Goal: Task Accomplishment & Management: Use online tool/utility

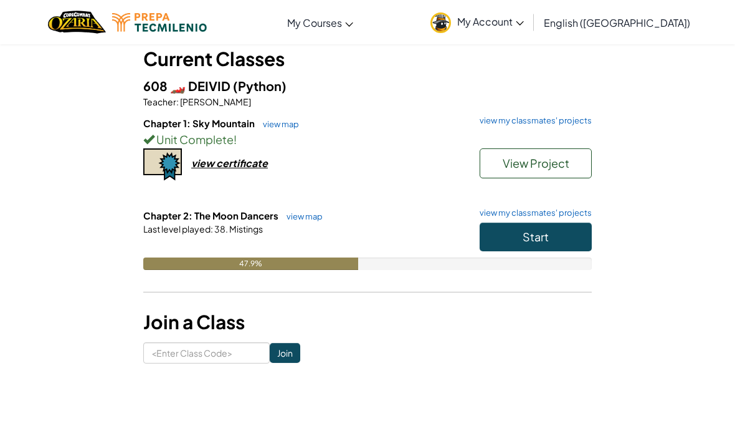
click at [564, 222] on button "Start" at bounding box center [536, 236] width 112 height 29
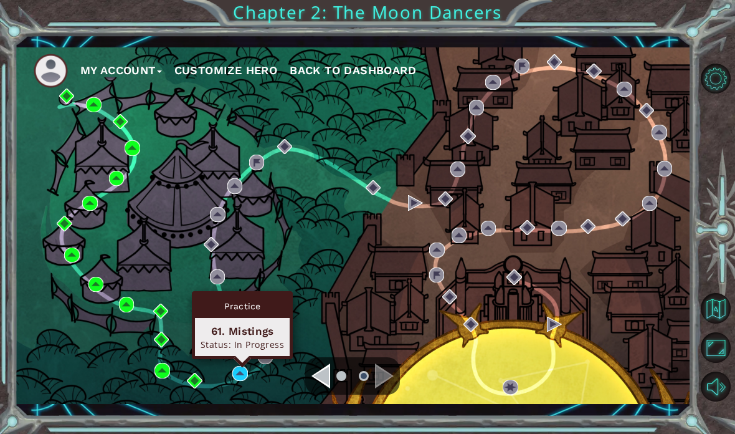
click at [244, 349] on div "Status: In Progress" at bounding box center [242, 344] width 83 height 12
click at [227, 334] on div "61. Mistings" at bounding box center [242, 330] width 83 height 15
click at [232, 338] on div "Status: In Progress" at bounding box center [242, 344] width 83 height 12
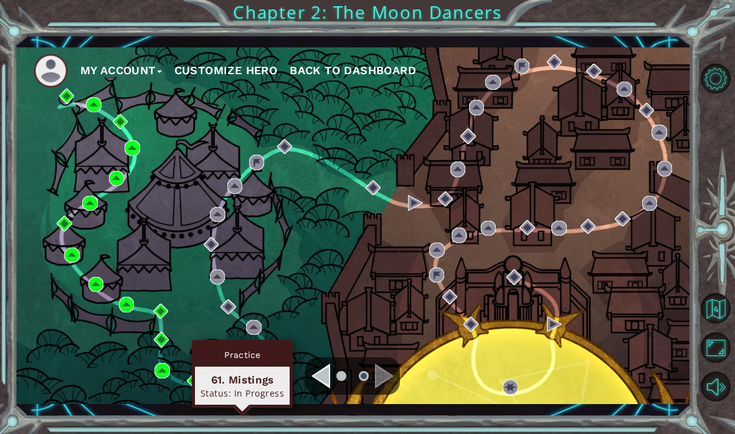
scroll to position [50, 0]
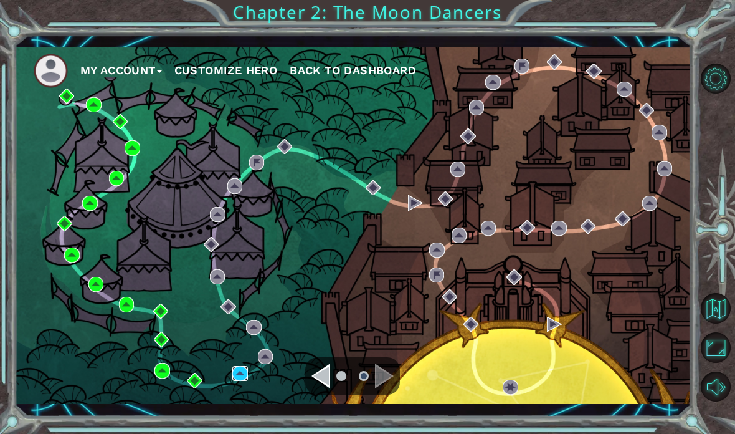
click at [236, 379] on img at bounding box center [239, 373] width 15 height 15
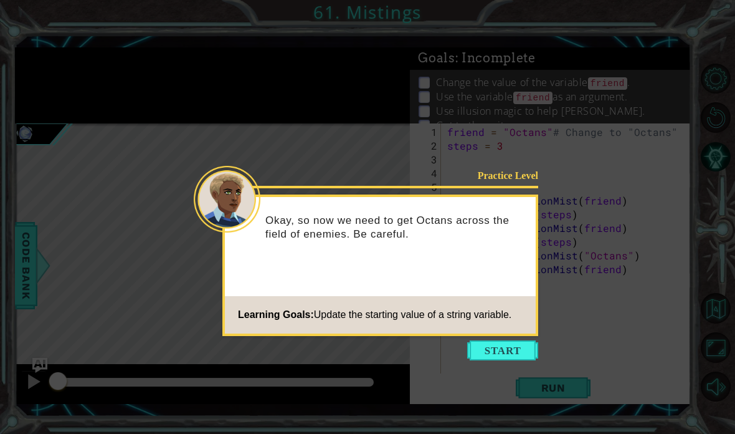
click at [490, 367] on icon at bounding box center [367, 217] width 735 height 434
click at [508, 359] on button "Start" at bounding box center [502, 350] width 71 height 20
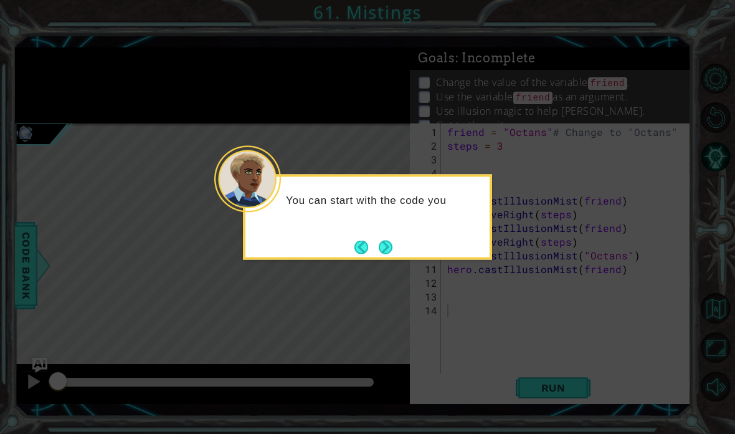
click at [394, 224] on div "You can start with the code you" at bounding box center [367, 205] width 244 height 49
click at [381, 236] on button "Next" at bounding box center [385, 246] width 22 height 22
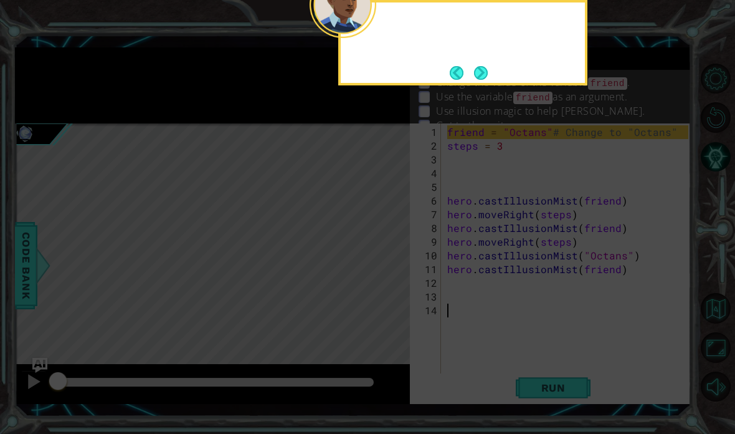
scroll to position [50, 0]
click at [483, 65] on button "Next" at bounding box center [480, 72] width 14 height 14
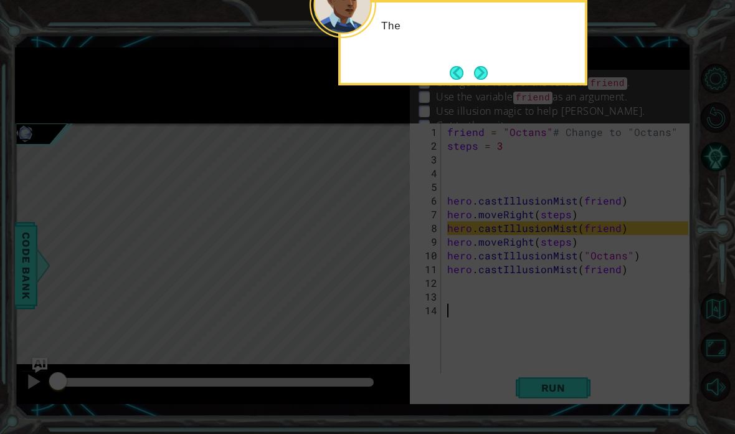
click at [488, 62] on button "Next" at bounding box center [480, 72] width 21 height 21
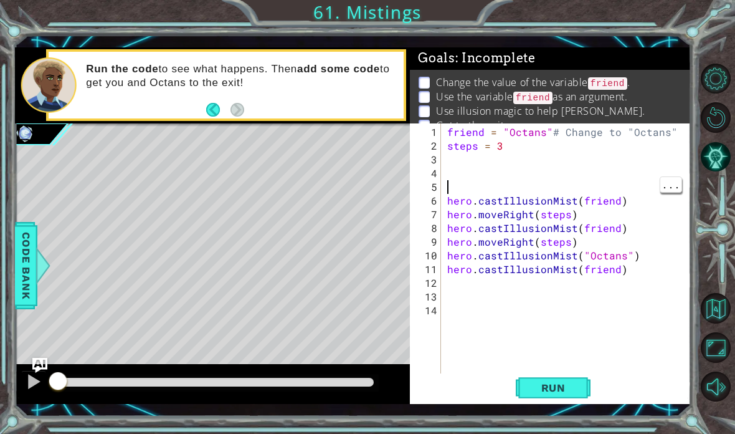
click at [549, 187] on div "friend = "Octans" # Change to "Octans" steps = 3 hero . castIllusionMist ( frie…" at bounding box center [570, 269] width 250 height 288
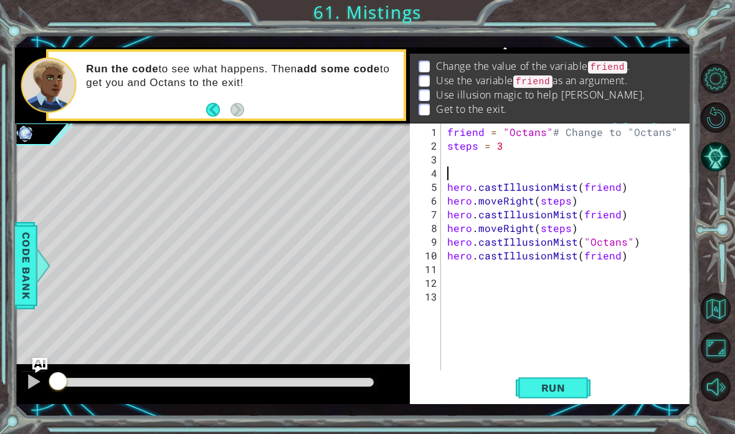
scroll to position [16, 0]
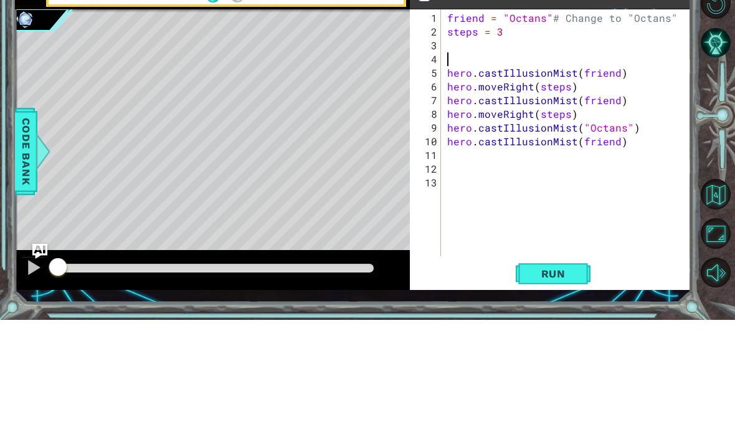
click at [441, 123] on div "1 2 3 4 5 6 7 8 9 10 11 12 13" at bounding box center [426, 246] width 29 height 247
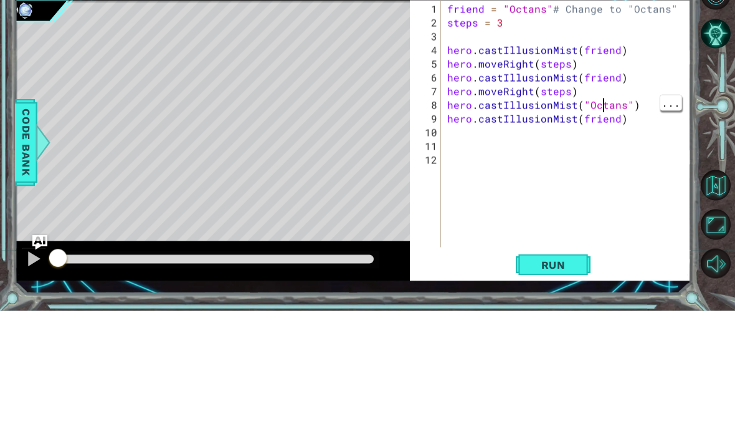
click at [620, 125] on div "friend = "Octans" # Change to "Octans" steps = 3 hero . castIllusionMist ( frie…" at bounding box center [570, 262] width 250 height 274
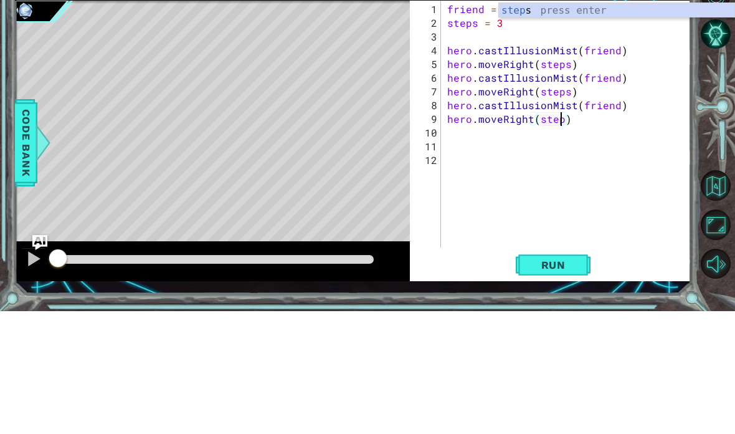
scroll to position [16, 46]
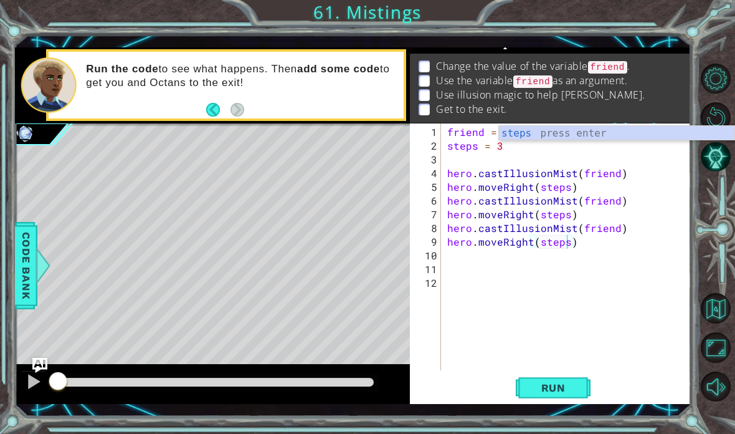
click at [576, 397] on button "Run" at bounding box center [553, 387] width 75 height 28
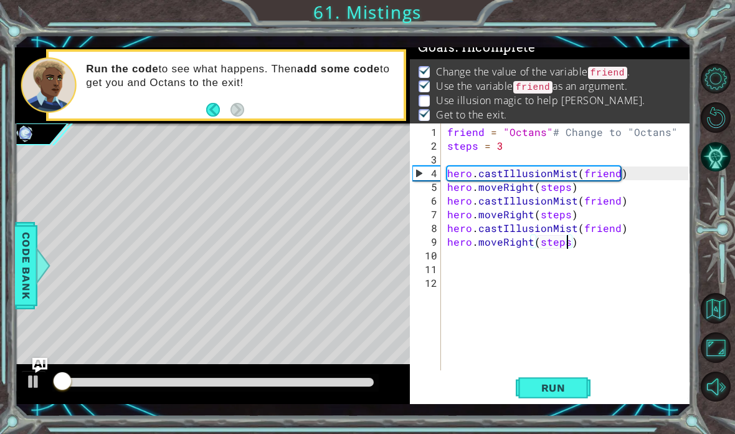
scroll to position [8, 0]
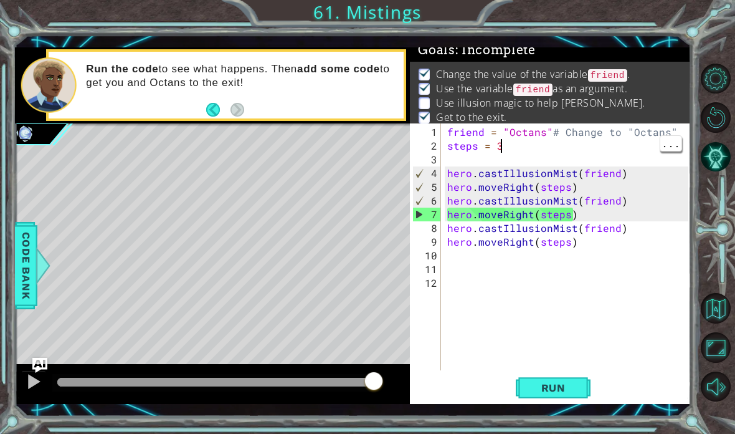
click at [508, 142] on div "friend = "Octans" # Change to "Octans" steps = 3 hero . castIllusionMist ( frie…" at bounding box center [570, 262] width 250 height 274
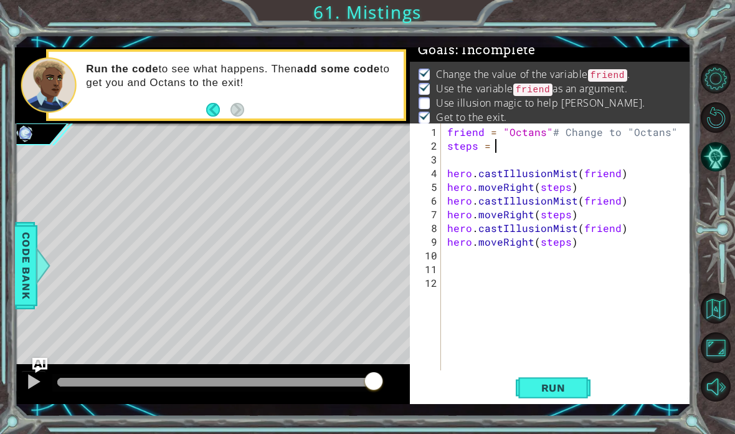
scroll to position [16, 22]
type textarea "abcde fg"
click at [526, 376] on button "Run" at bounding box center [553, 387] width 75 height 28
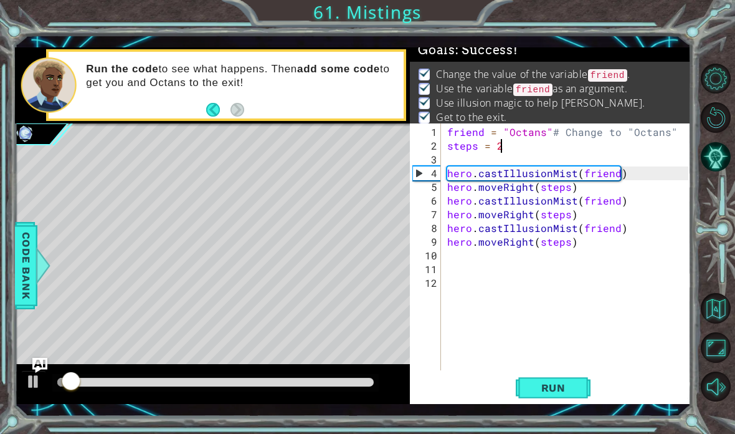
click at [465, 7] on div "1 ההההההההההההההההההההההההההההההההההההההההההההההההההההההההההההההההההההההההההההה…" at bounding box center [367, 217] width 735 height 434
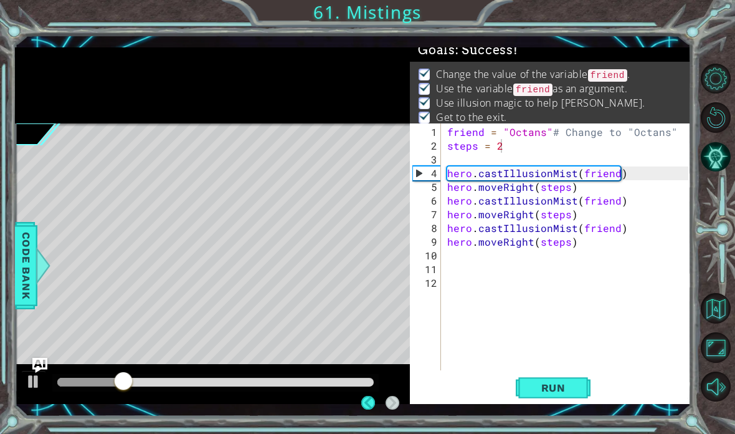
scroll to position [50, 0]
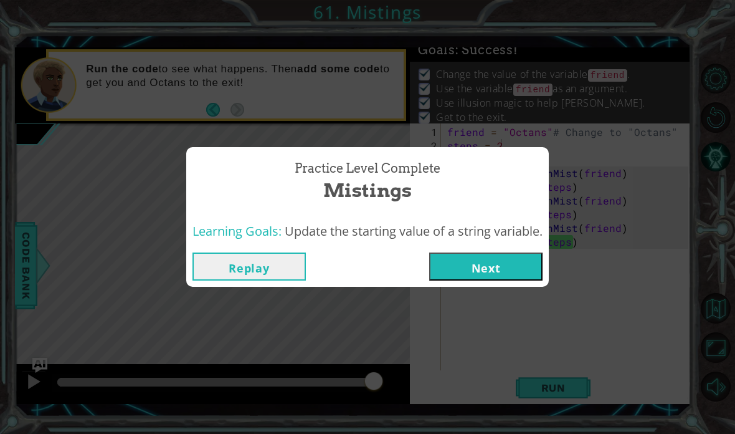
click at [504, 269] on button "Next" at bounding box center [485, 266] width 113 height 28
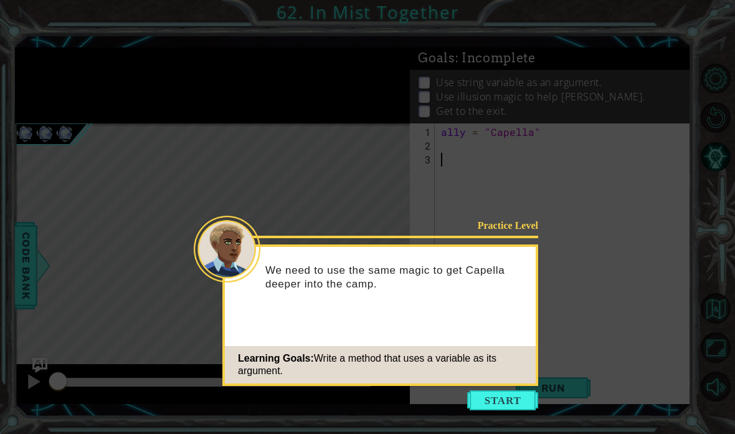
click at [488, 374] on icon at bounding box center [367, 217] width 735 height 434
click at [486, 390] on button "Start" at bounding box center [502, 400] width 71 height 20
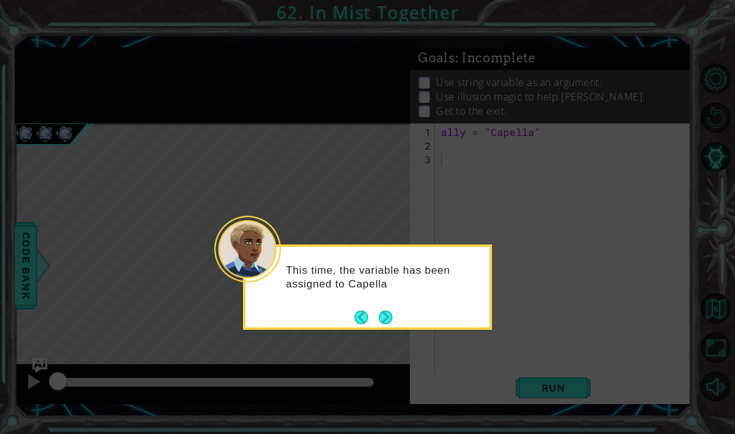
click at [380, 306] on button "Next" at bounding box center [385, 317] width 22 height 22
click at [387, 308] on button "Next" at bounding box center [385, 317] width 19 height 19
click at [394, 309] on button "Next" at bounding box center [385, 317] width 16 height 16
